Goal: Task Accomplishment & Management: Manage account settings

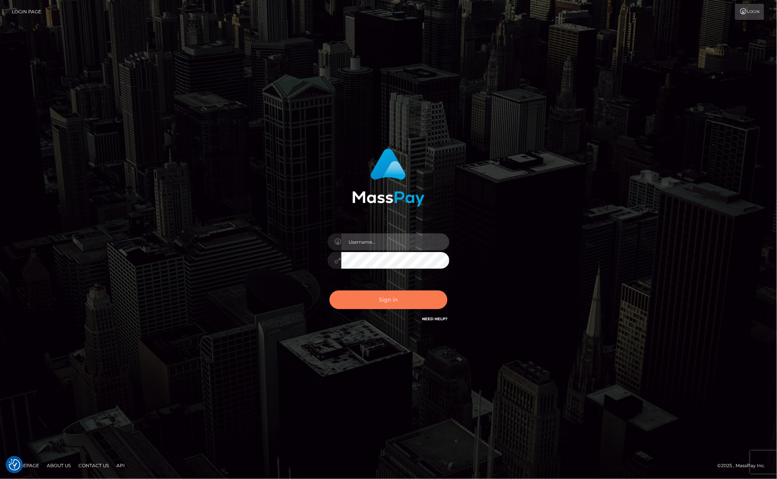
type input "Allen.megabonanza"
click at [387, 277] on button "Sign in" at bounding box center [388, 299] width 118 height 19
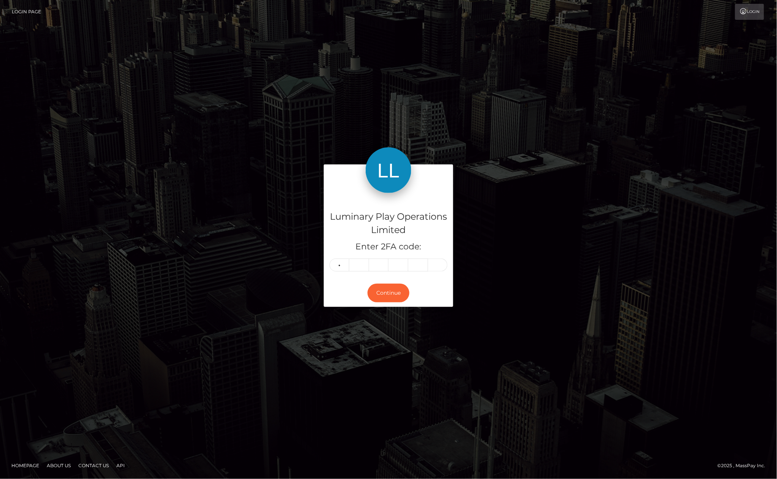
type input "5"
type input "1"
type input "6"
type input "0"
type input "9"
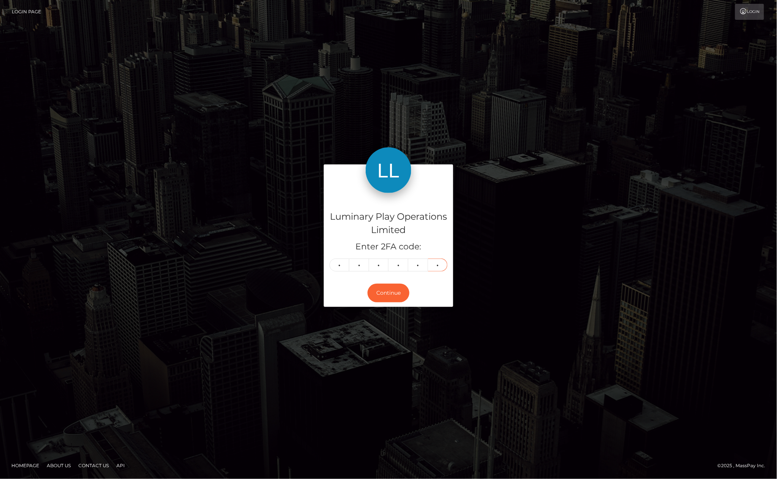
type input "9"
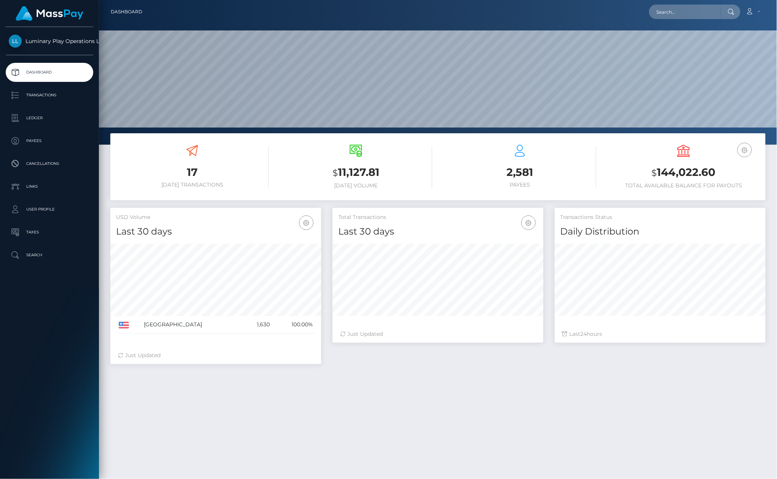
scroll to position [134, 210]
